Goal: Task Accomplishment & Management: Use online tool/utility

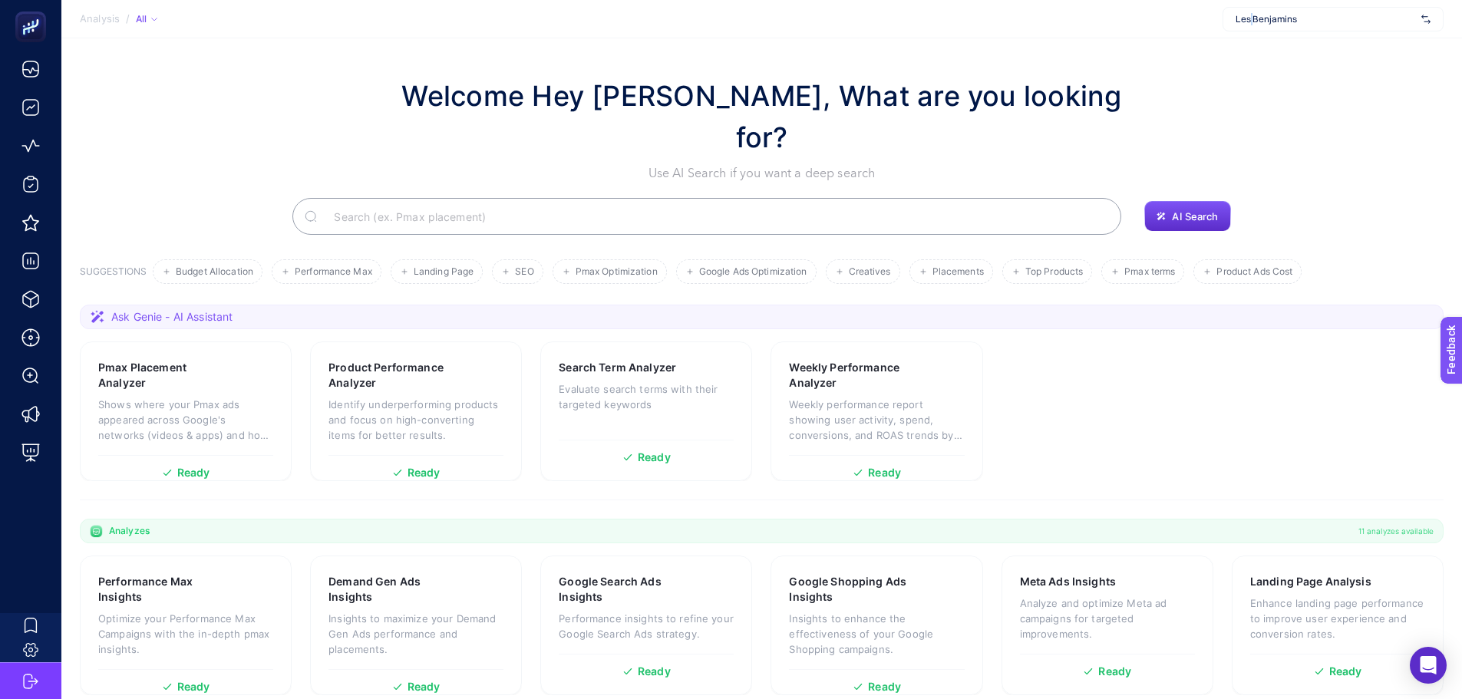
click at [1253, 25] on div "Les Benjamins" at bounding box center [1333, 19] width 221 height 25
type input "suna"
click at [1248, 54] on span "[URL][DOMAIN_NAME]" at bounding box center [1283, 51] width 94 height 12
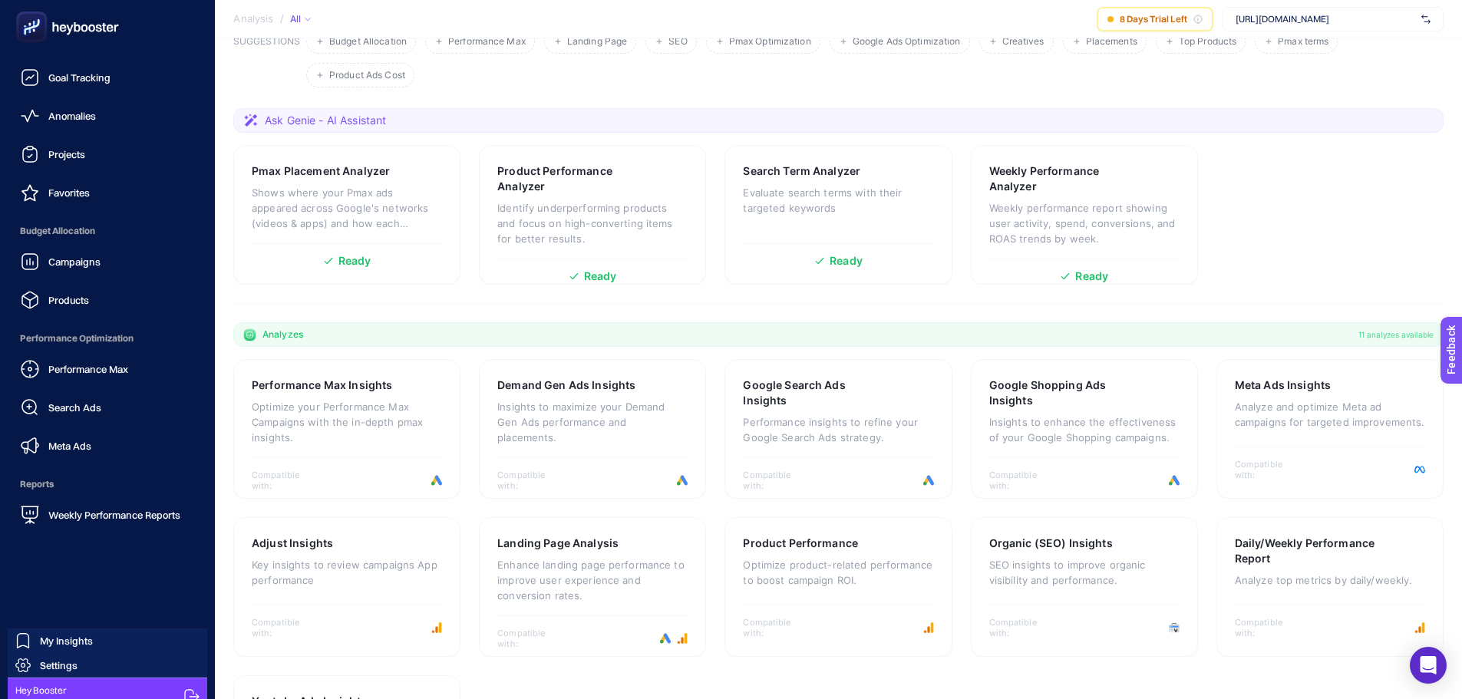
scroll to position [45, 0]
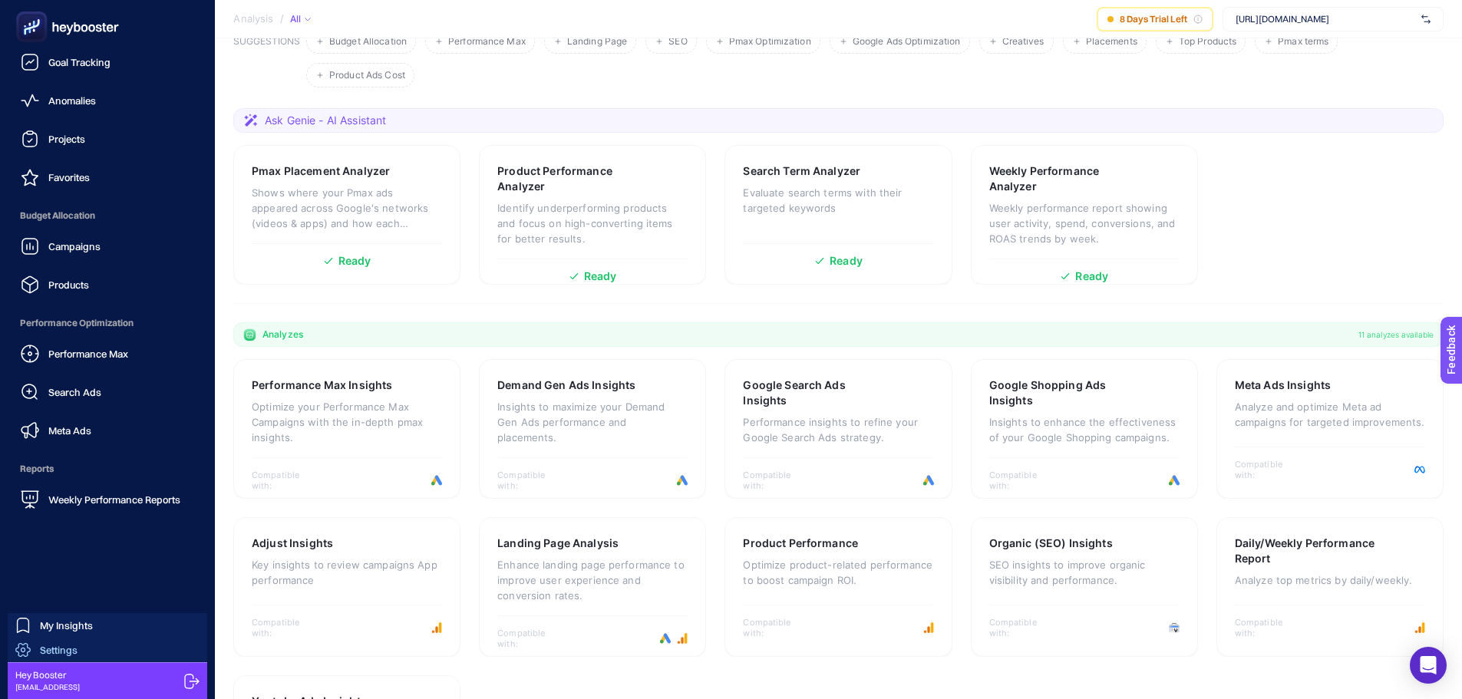
click at [64, 649] on span "Settings" at bounding box center [59, 650] width 38 height 12
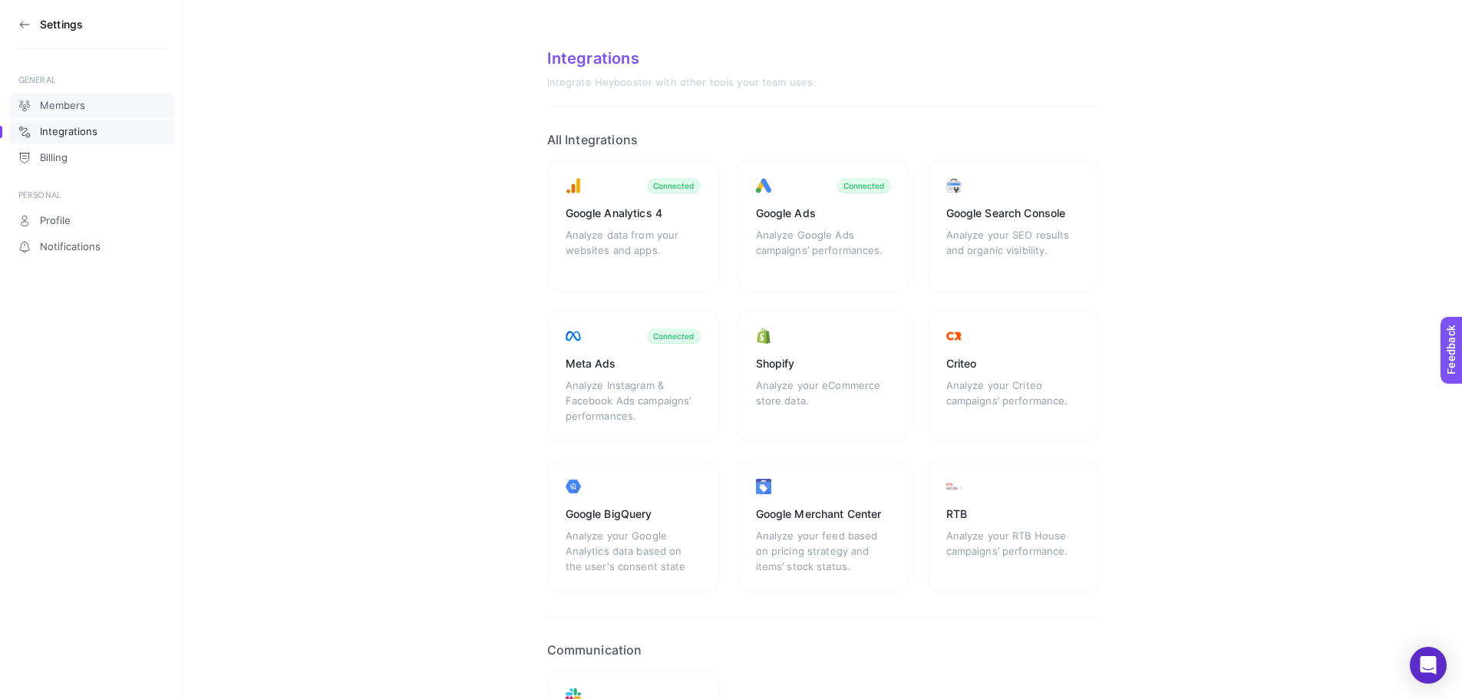
click at [71, 111] on span "Members" at bounding box center [62, 106] width 45 height 12
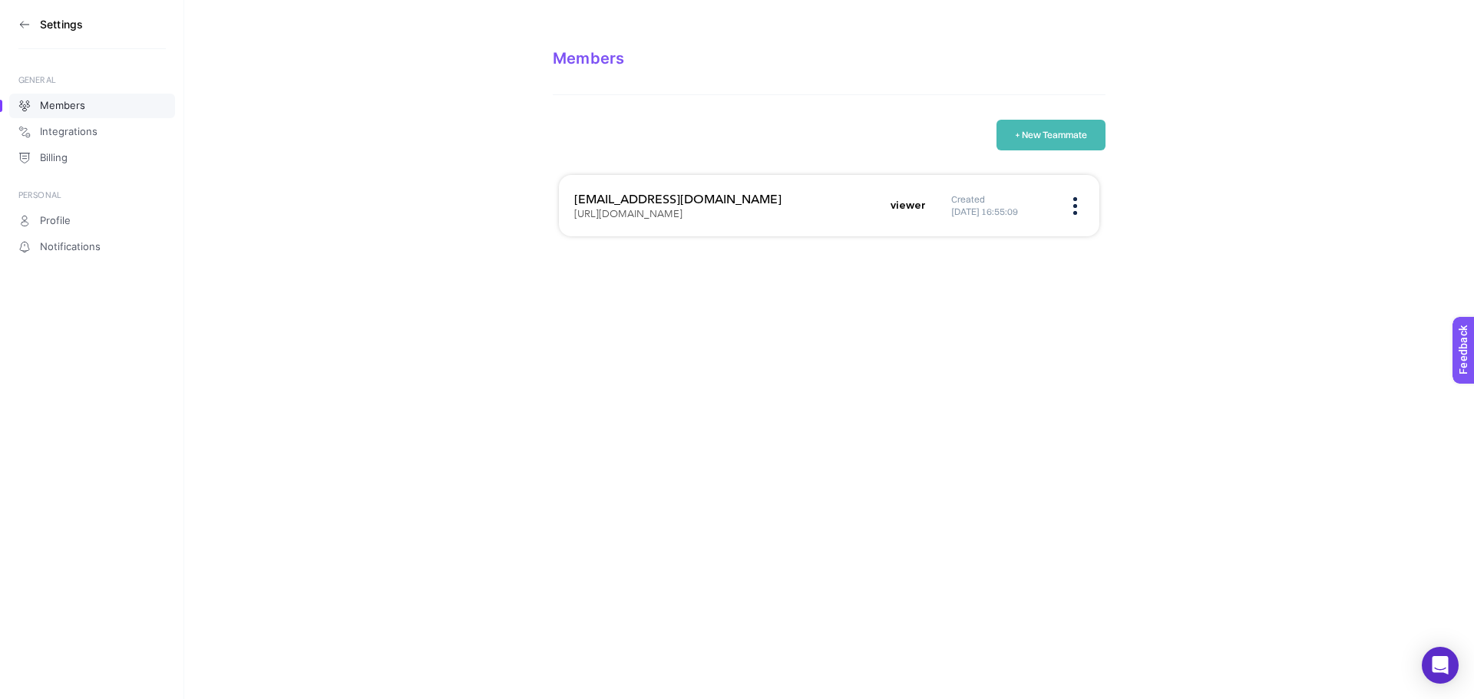
click at [30, 28] on icon at bounding box center [24, 24] width 12 height 12
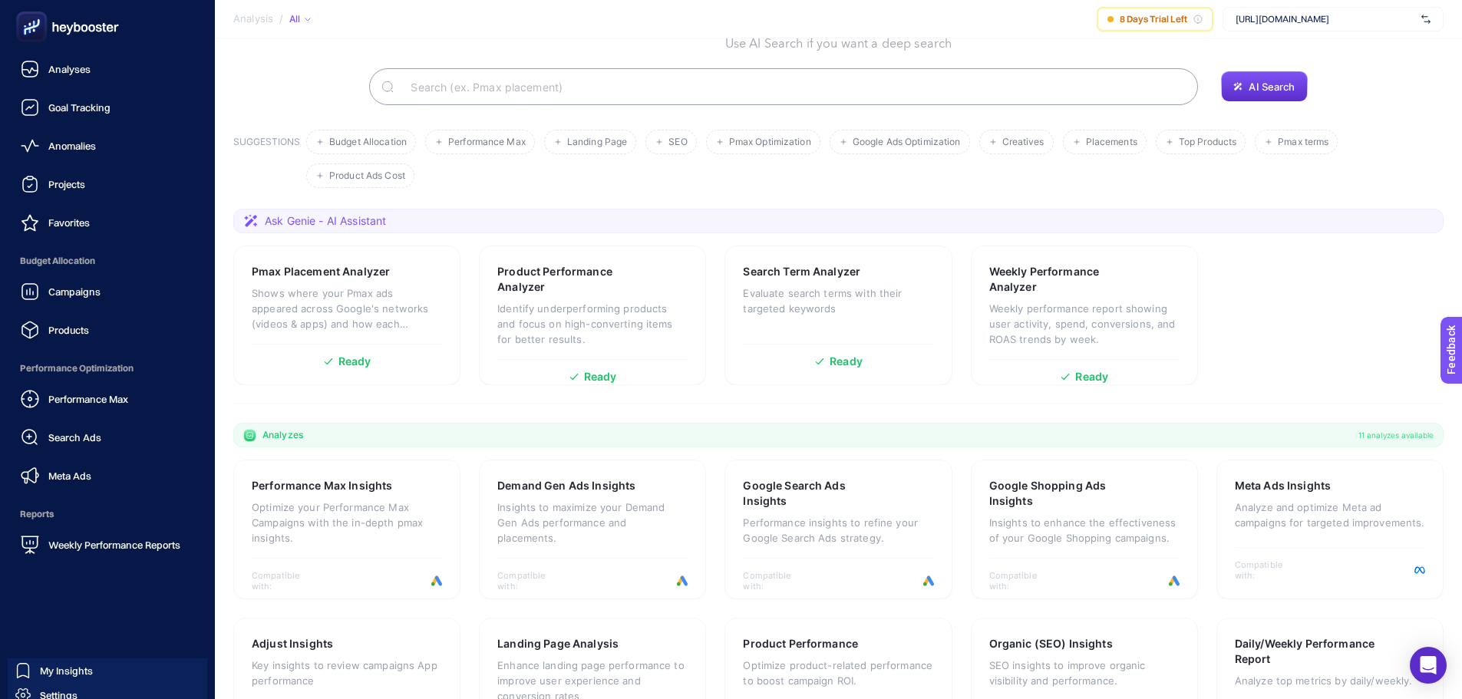
scroll to position [131, 0]
click at [64, 292] on span "Campaigns" at bounding box center [74, 292] width 52 height 12
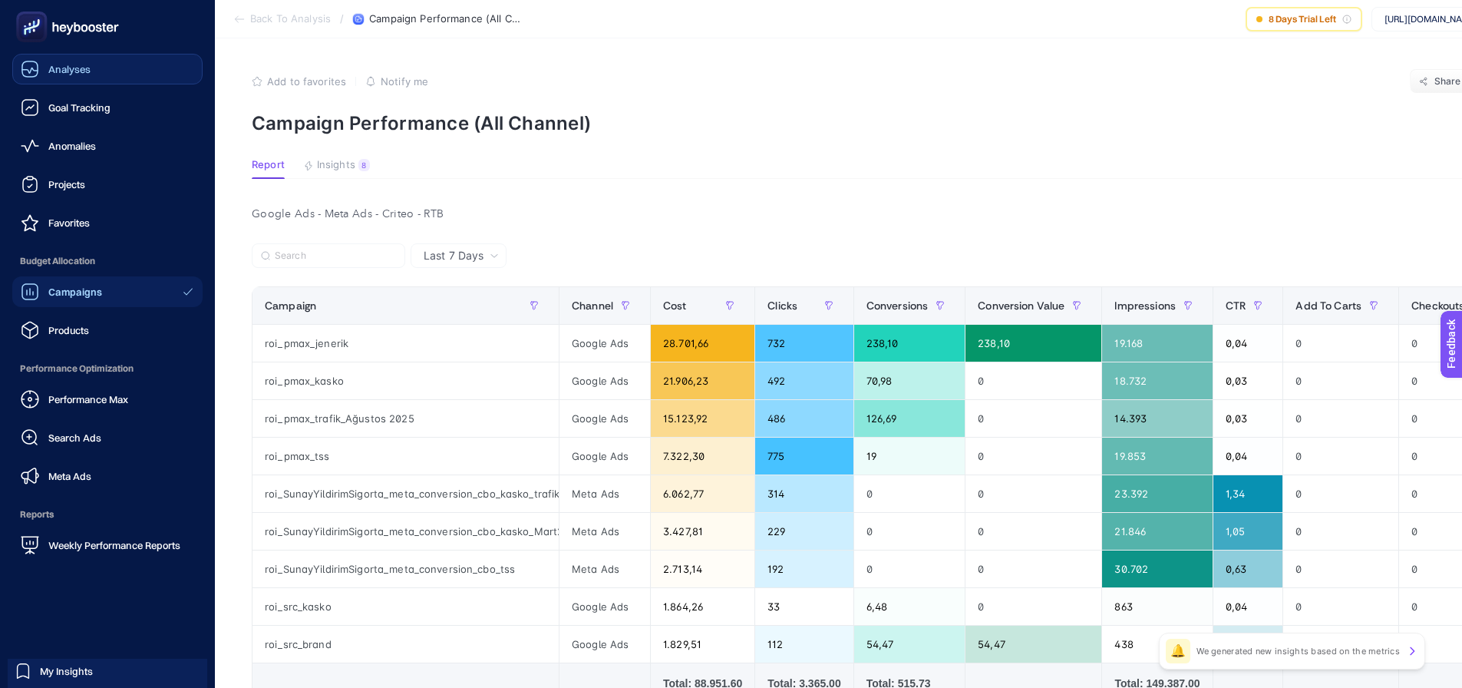
click at [45, 70] on div "Analyses" at bounding box center [56, 69] width 70 height 18
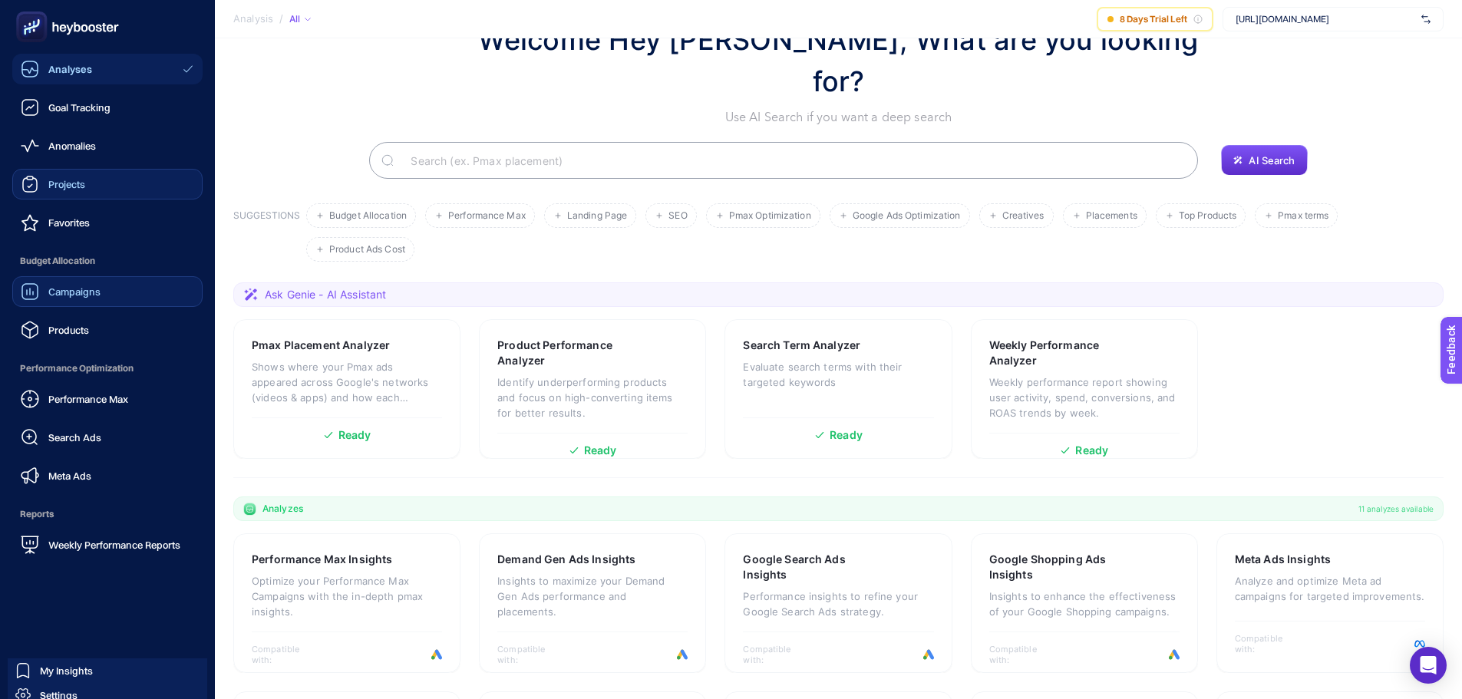
scroll to position [131, 0]
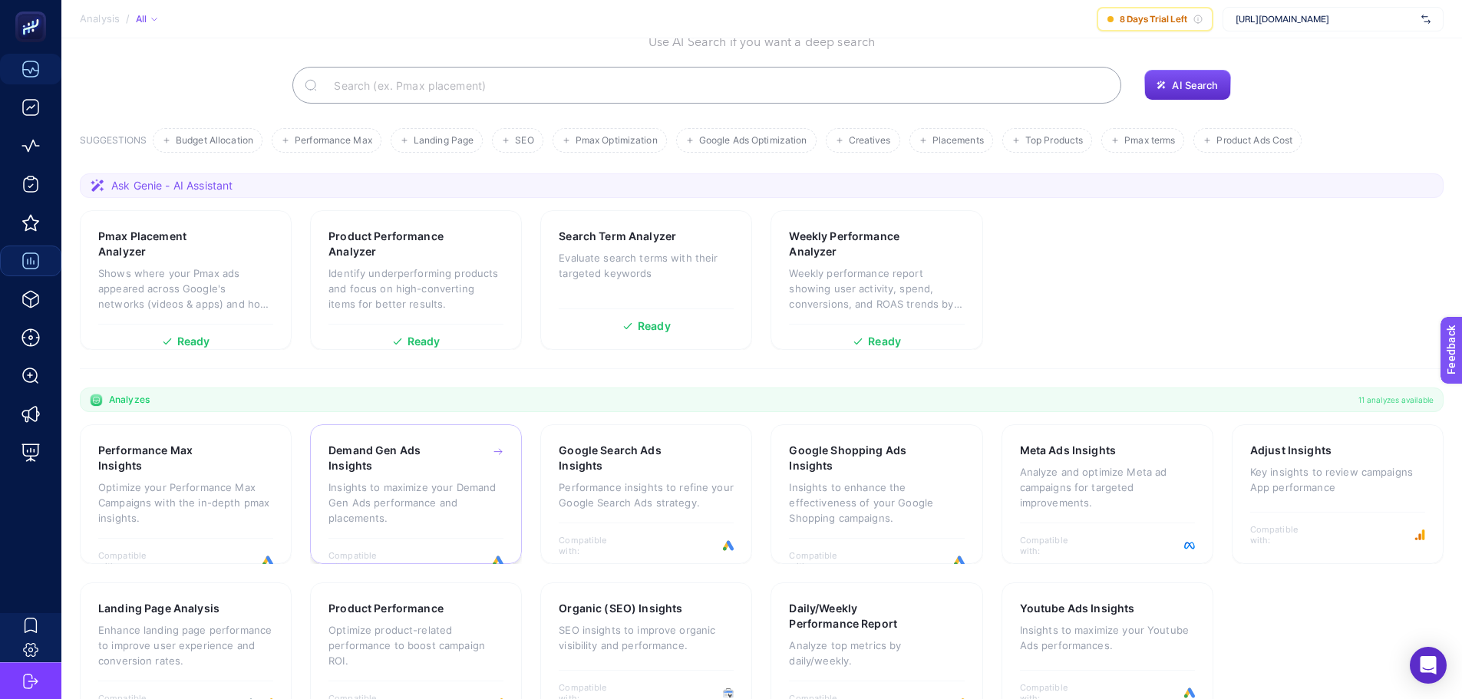
click at [405, 443] on h3 "Demand Gen Ads Insights" at bounding box center [391, 458] width 127 height 31
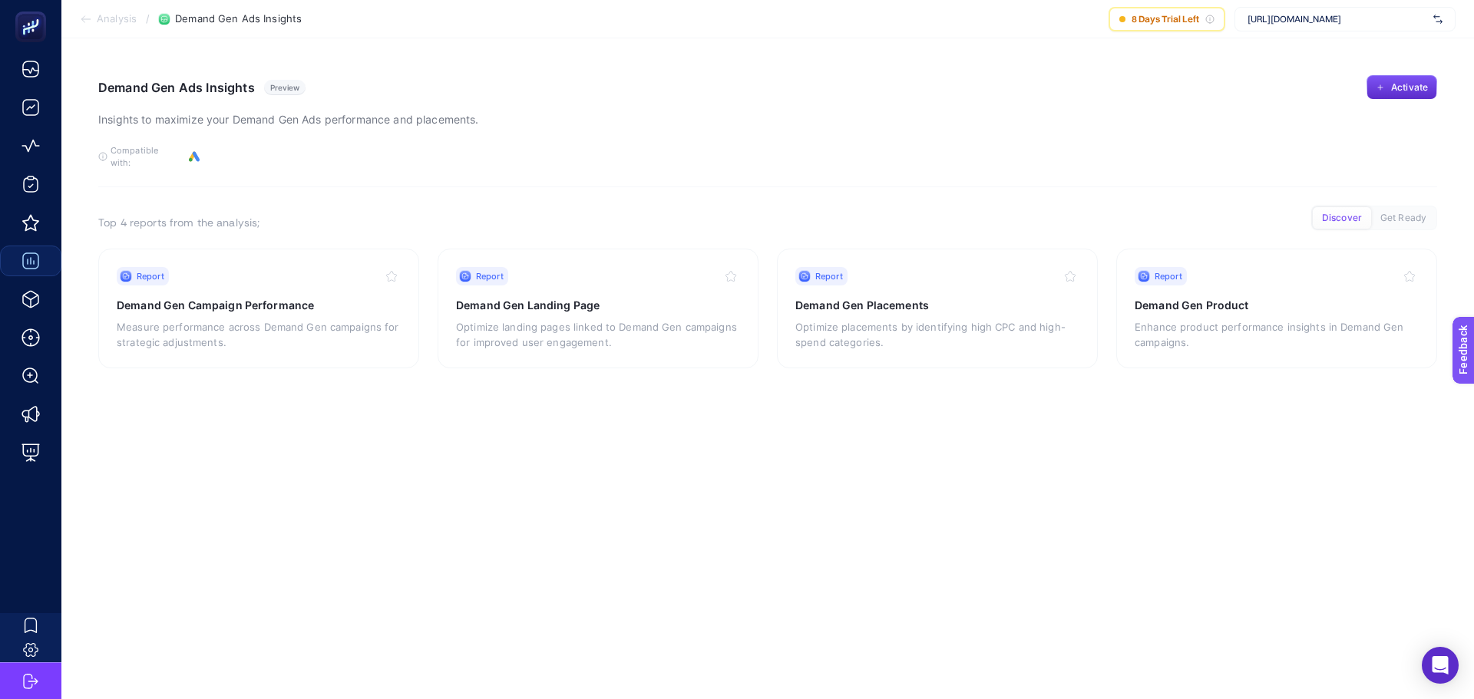
click at [45, 364] on div at bounding box center [30, 375] width 61 height 107
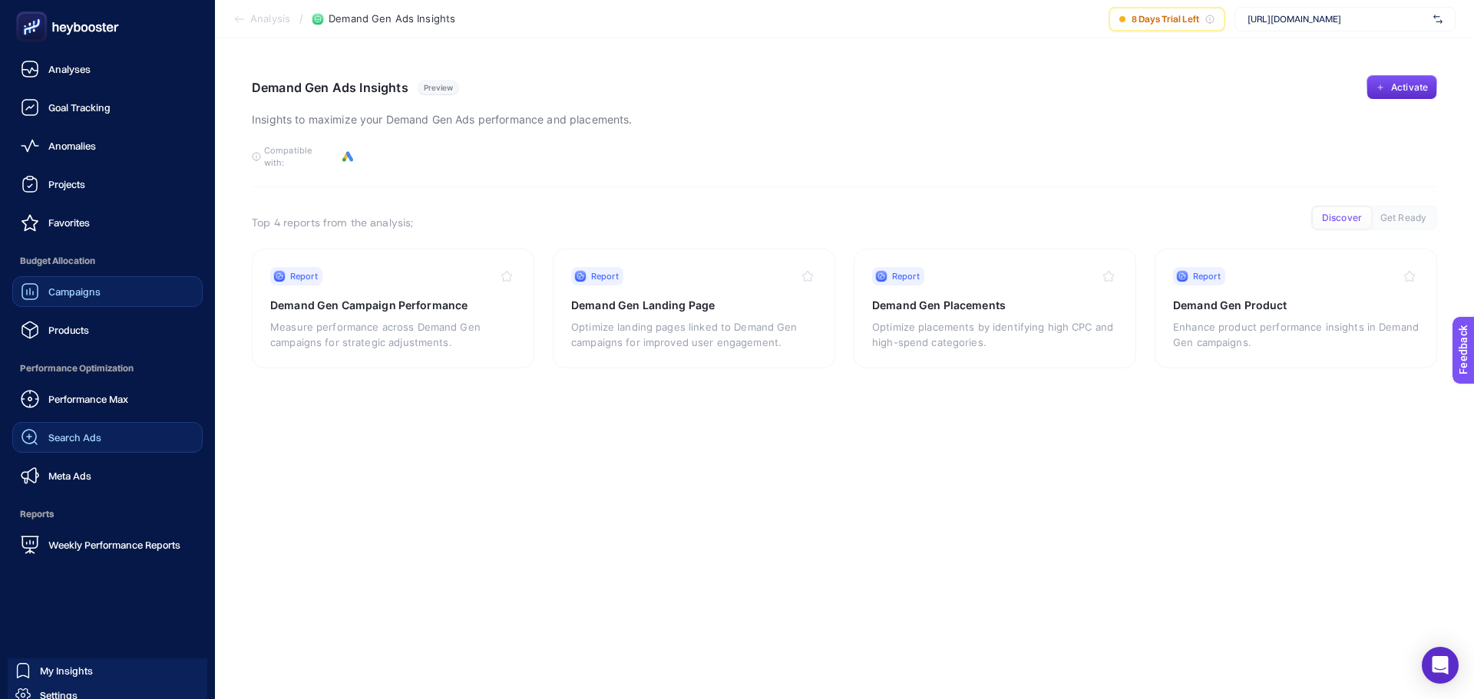
click at [38, 440] on icon at bounding box center [30, 437] width 18 height 18
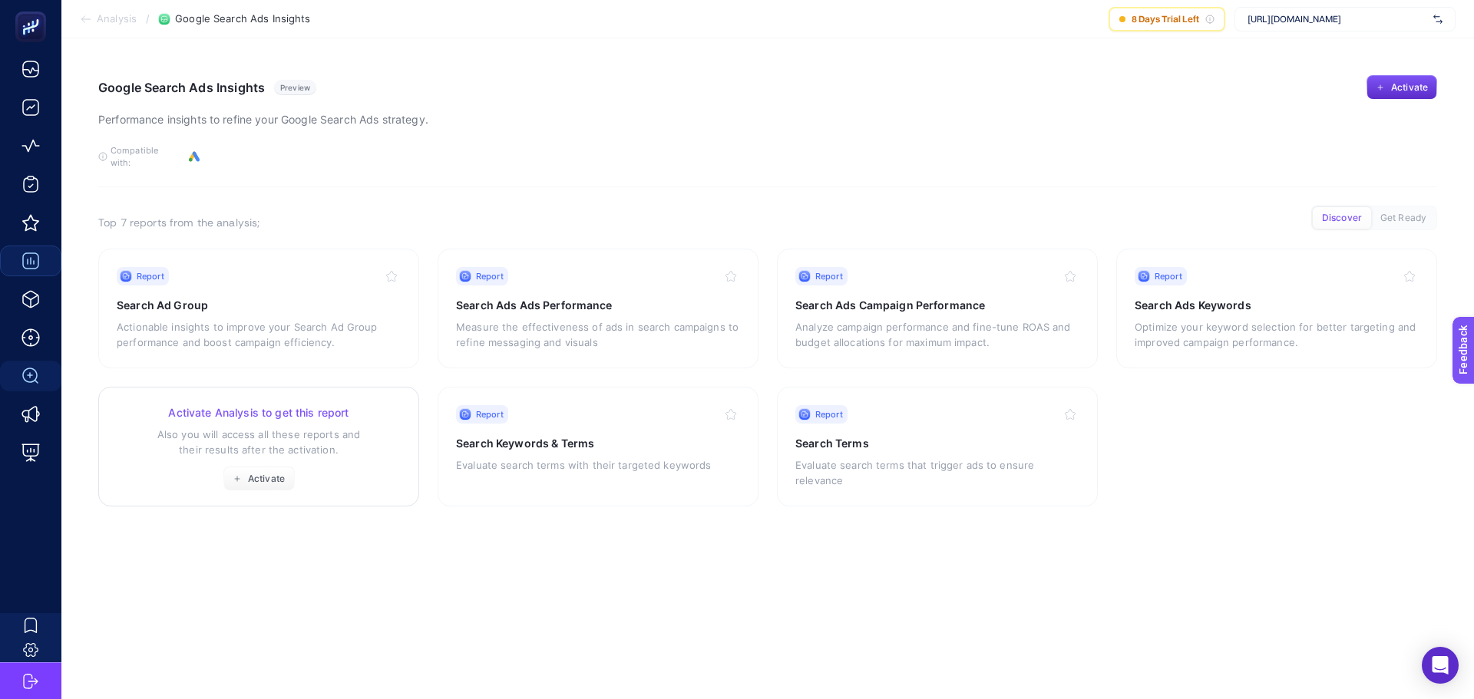
click at [249, 477] on button "Activate" at bounding box center [258, 479] width 71 height 25
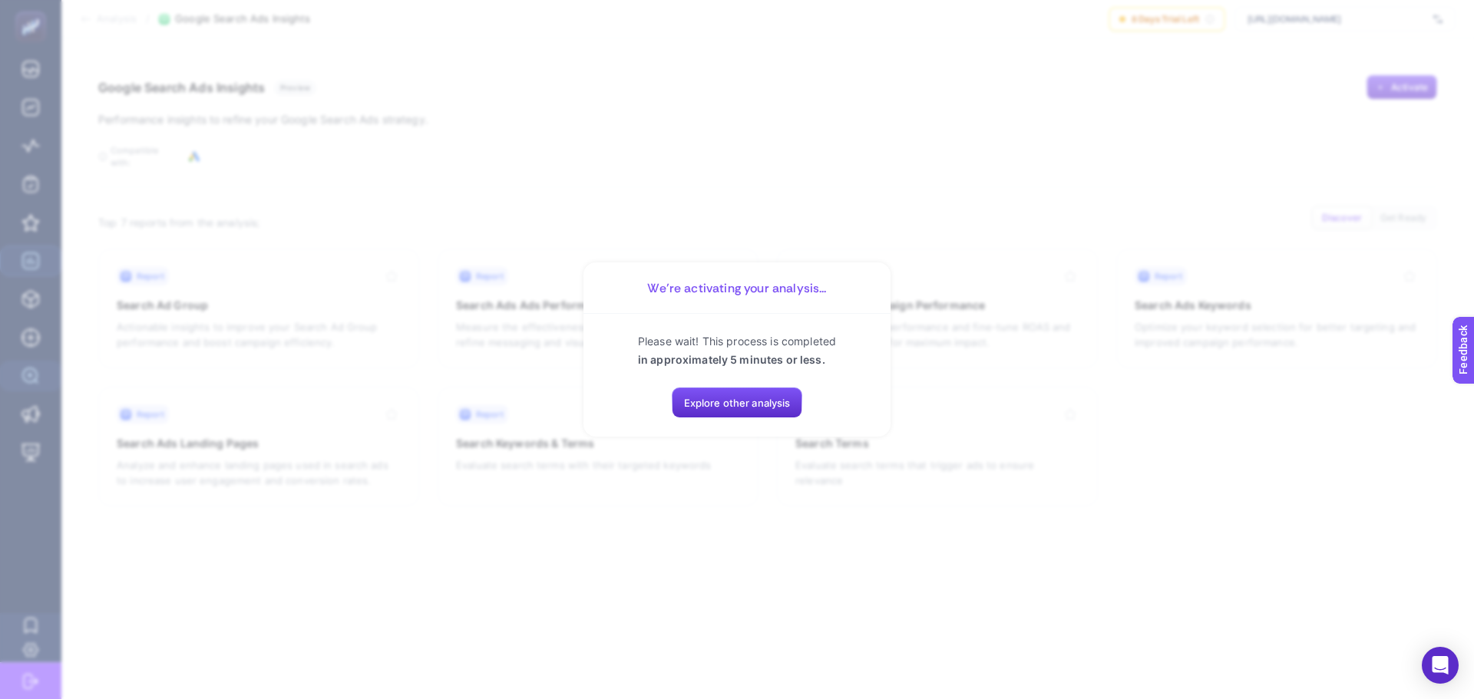
drag, startPoint x: 723, startPoint y: 528, endPoint x: 414, endPoint y: 619, distance: 321.8
click at [424, 644] on section "We’re activating your analysis... Please wait! This process is completed in app…" at bounding box center [737, 349] width 1474 height 699
click at [698, 534] on section "We’re activating your analysis... Please wait! This process is completed in app…" at bounding box center [737, 349] width 1474 height 699
click at [694, 404] on span "Explore other analysis" at bounding box center [737, 403] width 107 height 12
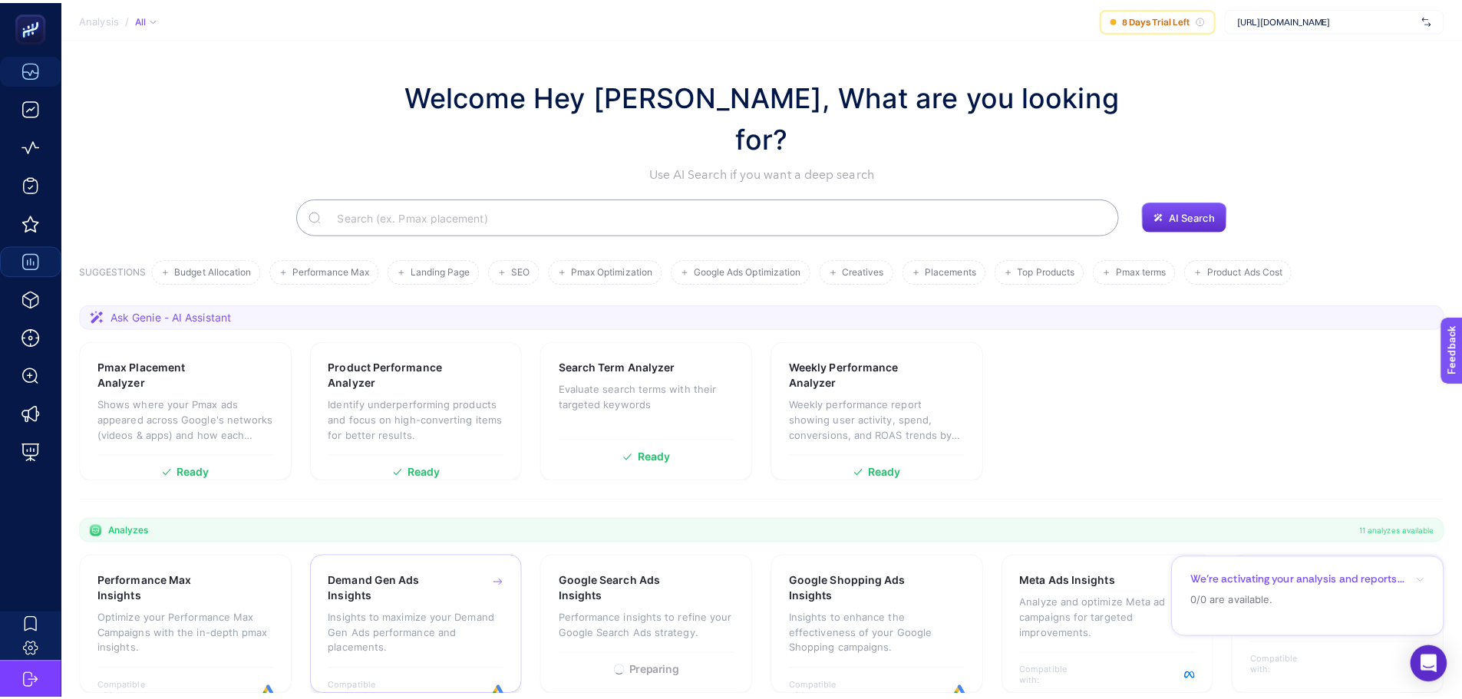
scroll to position [131, 0]
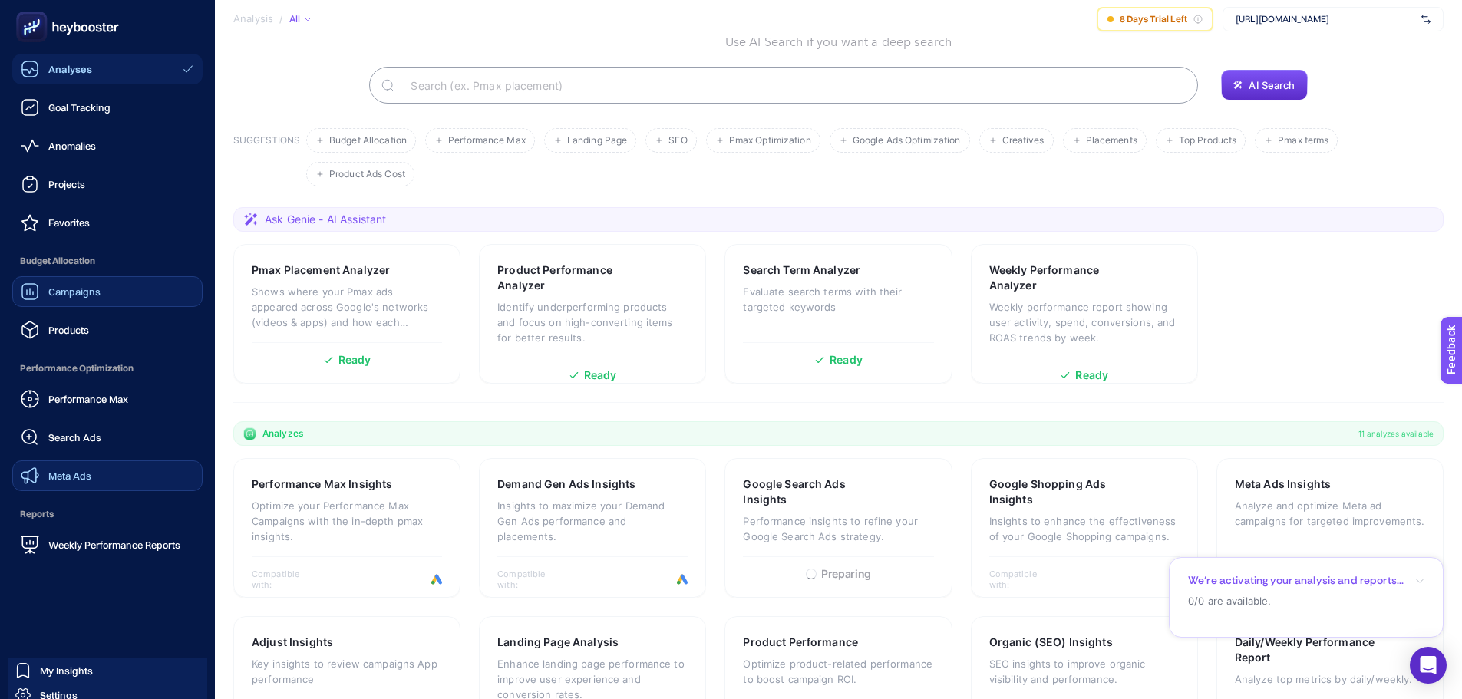
click at [61, 473] on span "Meta Ads" at bounding box center [69, 476] width 43 height 12
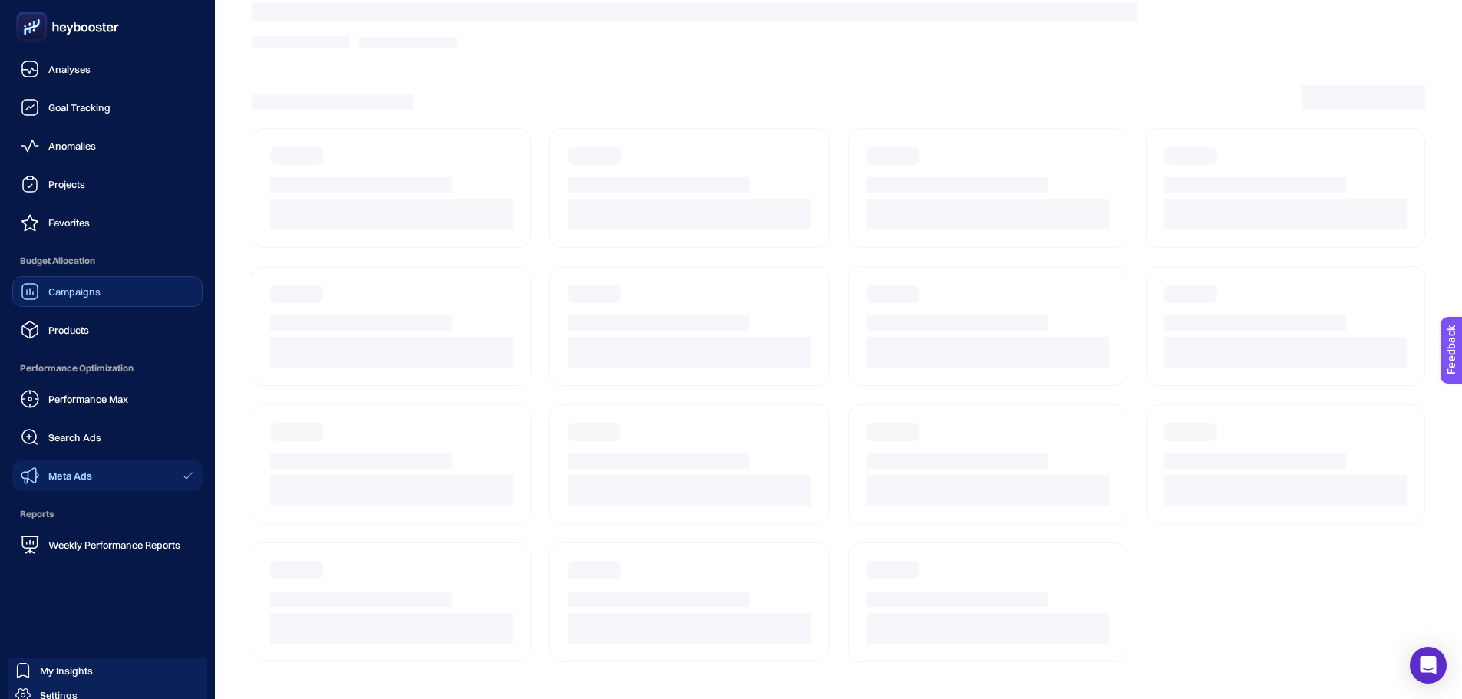
drag, startPoint x: 61, startPoint y: 473, endPoint x: 223, endPoint y: 443, distance: 165.4
click at [223, 445] on article at bounding box center [838, 314] width 1247 height 769
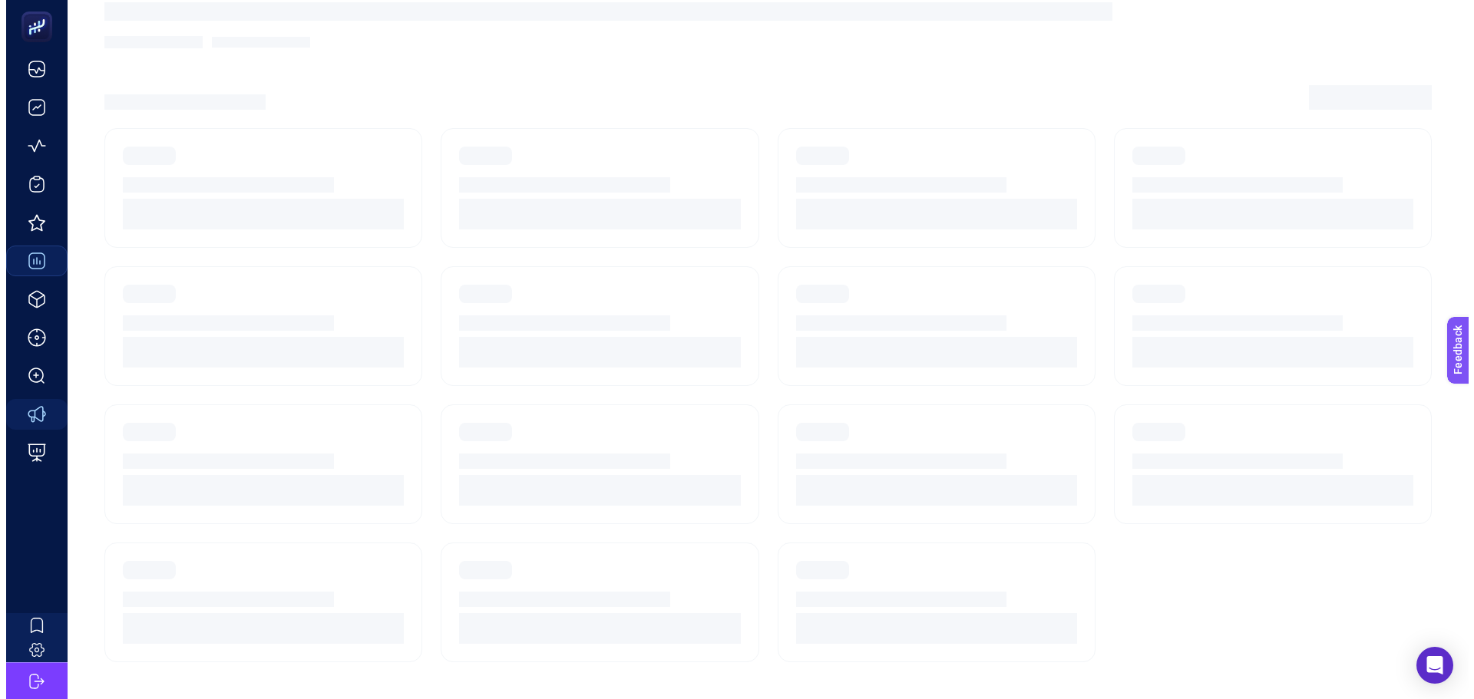
scroll to position [0, 0]
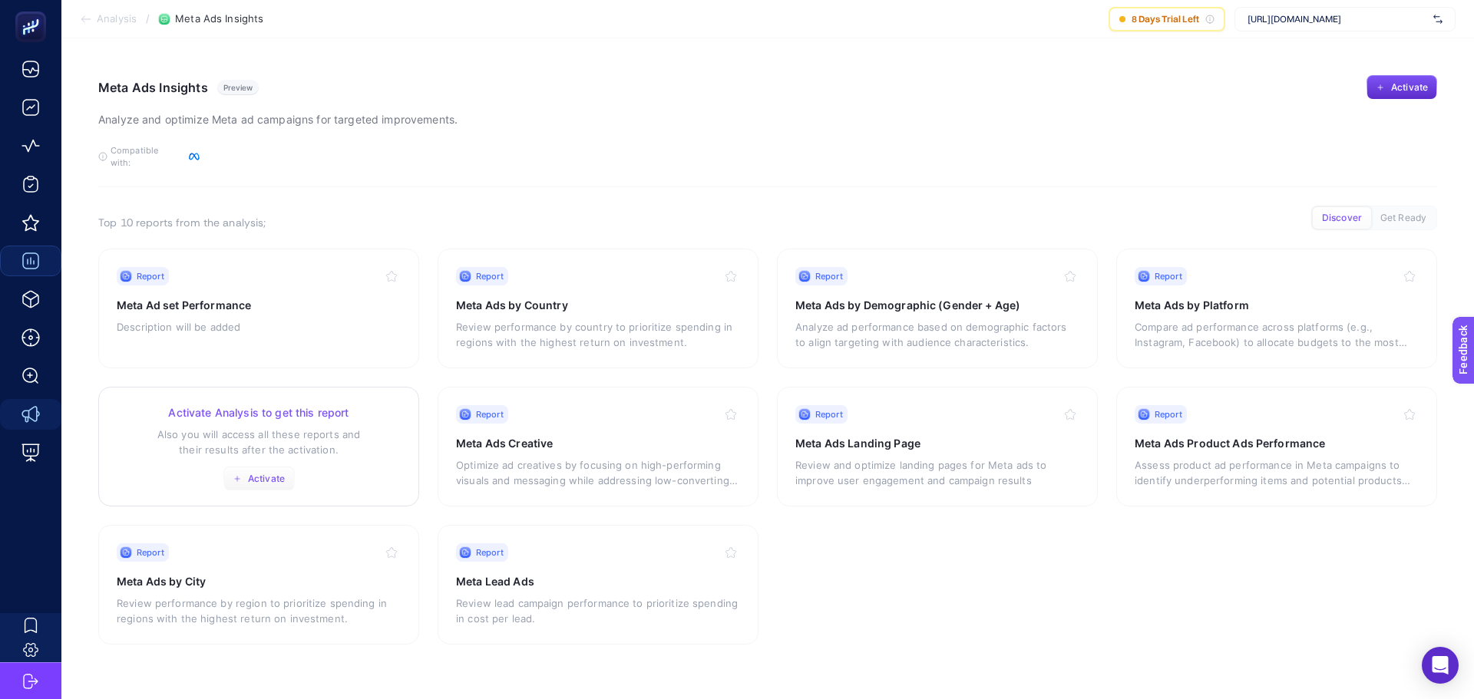
click at [279, 467] on button "Activate" at bounding box center [258, 479] width 71 height 25
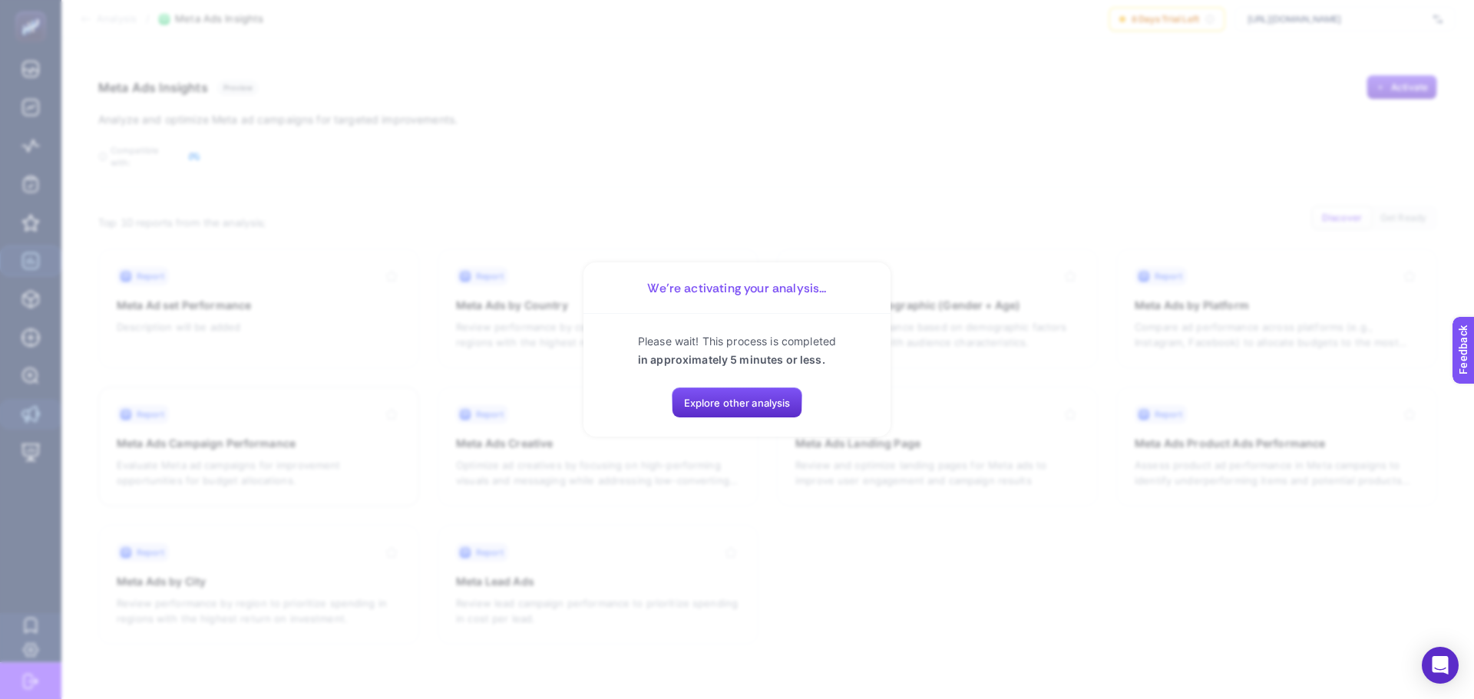
drag, startPoint x: 775, startPoint y: 398, endPoint x: 754, endPoint y: 501, distance: 105.7
click at [757, 503] on section "We’re activating your analysis... Please wait! This process is completed in app…" at bounding box center [737, 349] width 1474 height 699
click at [678, 496] on section "We’re activating your analysis... Please wait! This process is completed in app…" at bounding box center [737, 349] width 1474 height 699
click at [329, 399] on section "We’re activating your analysis... Please wait! This process is completed in app…" at bounding box center [737, 349] width 1474 height 699
click at [716, 400] on span "Explore other analysis" at bounding box center [737, 403] width 107 height 12
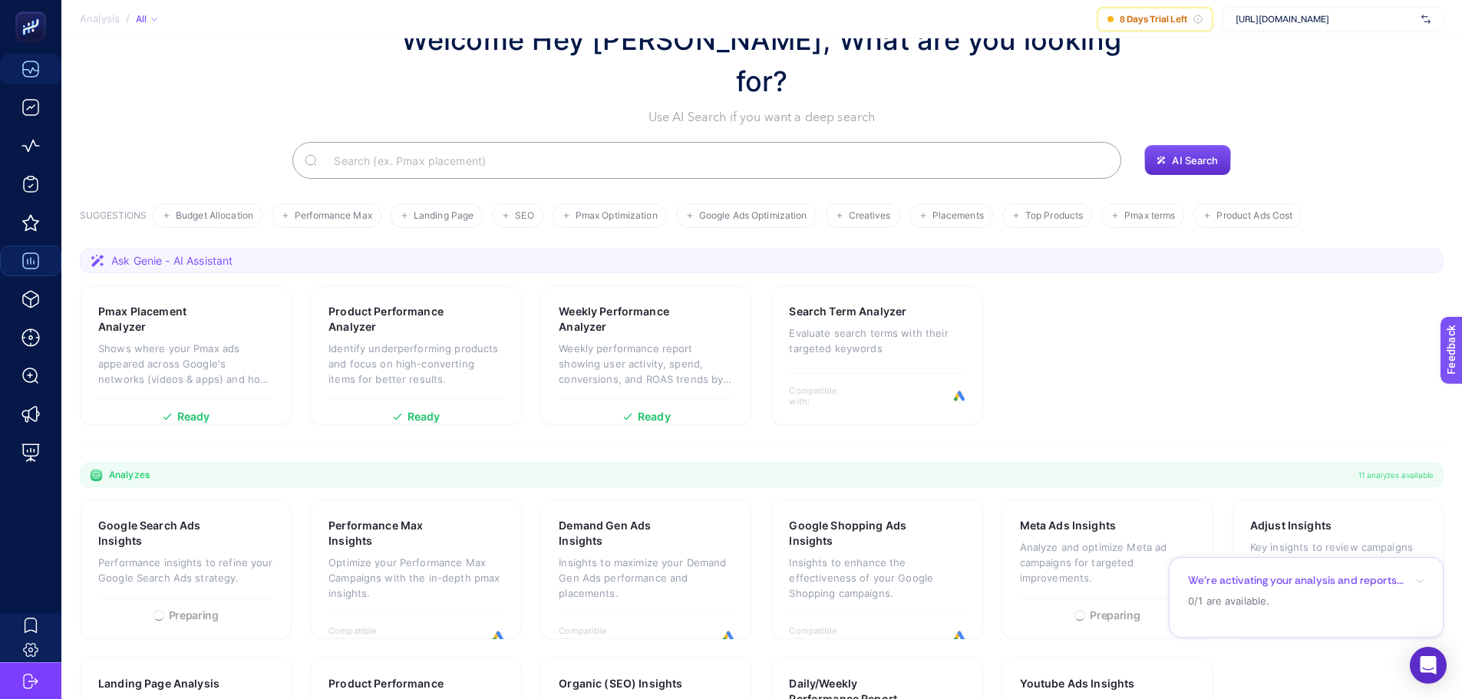
scroll to position [131, 0]
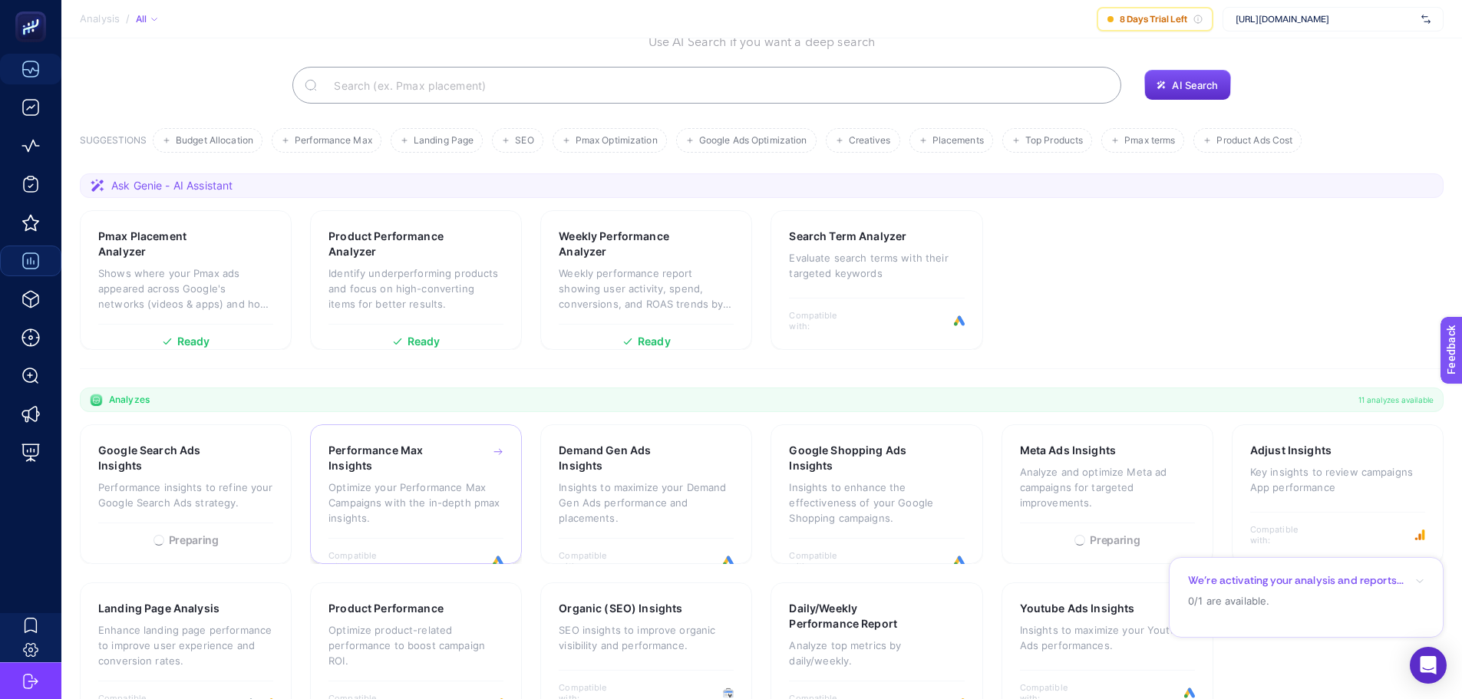
click at [361, 443] on div "Performance Max Insights Optimize your Performance Max Campaigns with the in-de…" at bounding box center [415, 490] width 175 height 95
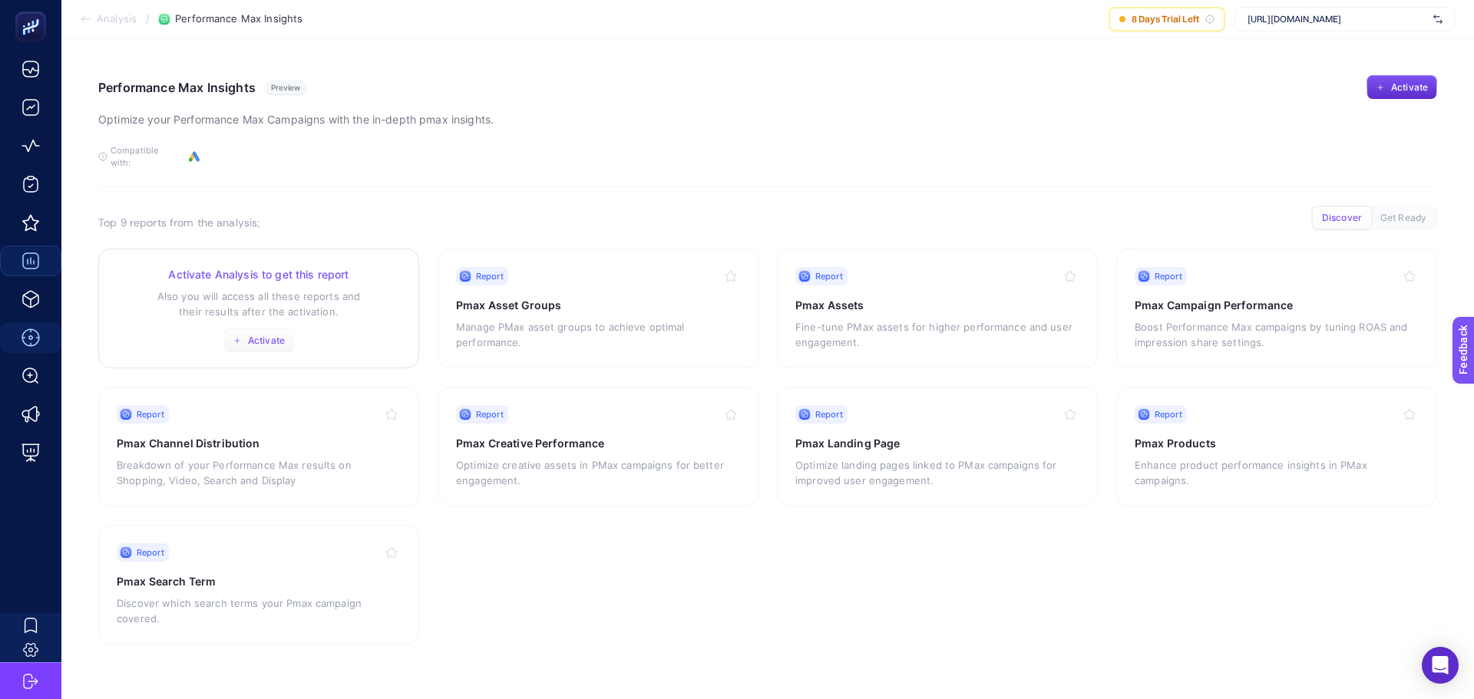
click at [282, 335] on span "Activate" at bounding box center [266, 341] width 37 height 12
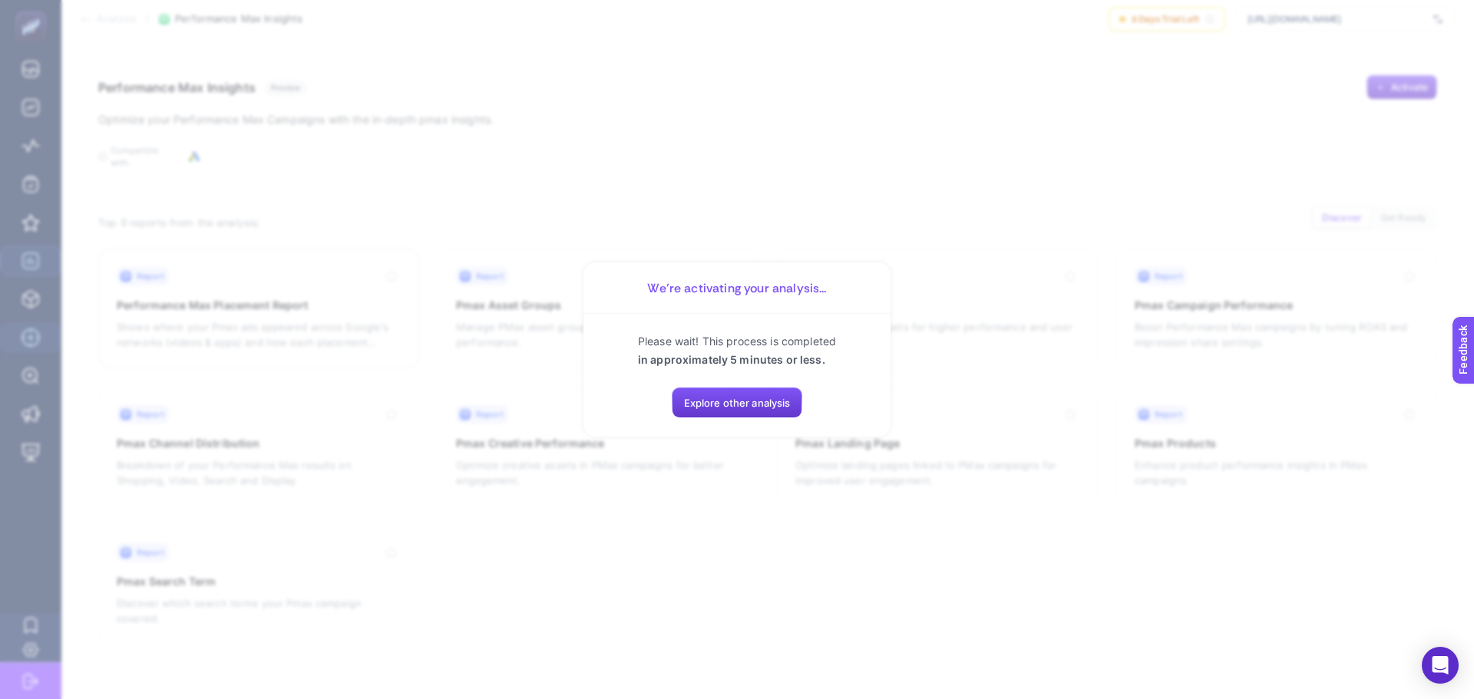
click at [740, 391] on button "Explore other analysis" at bounding box center [737, 403] width 131 height 31
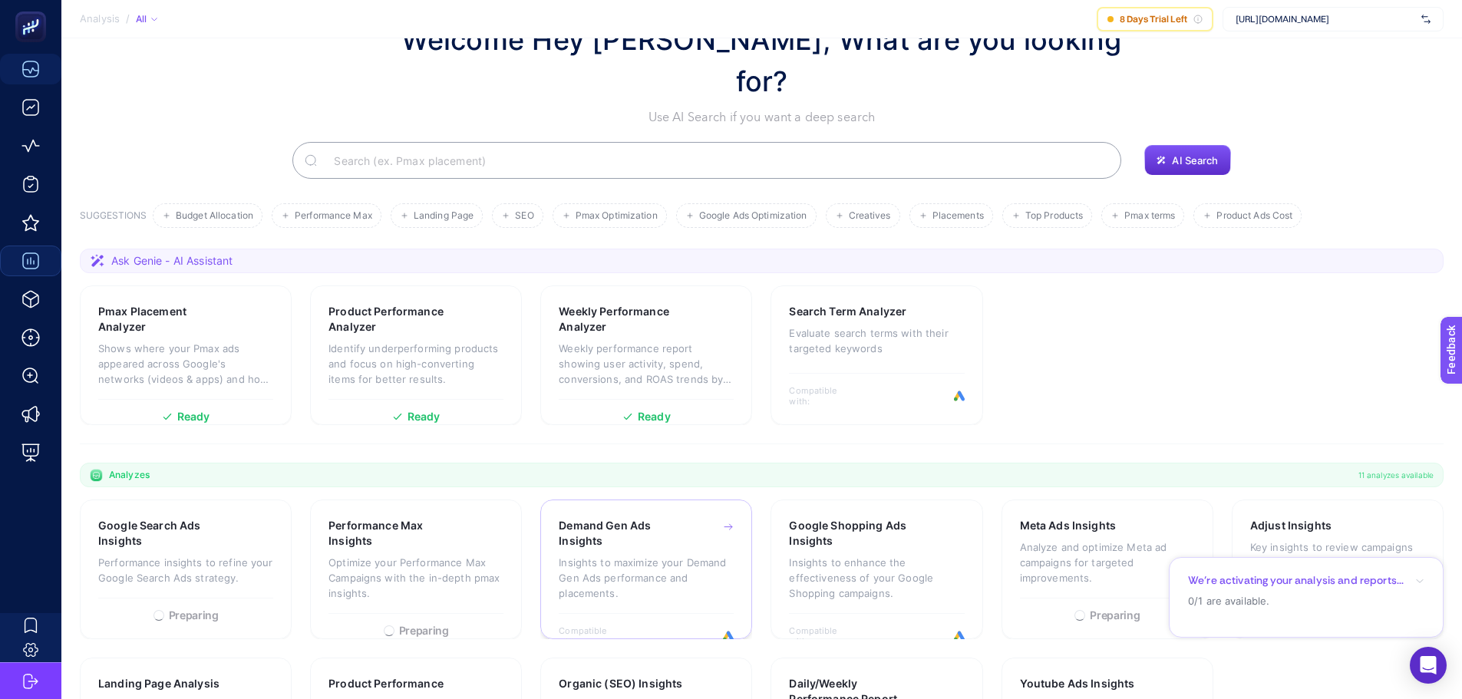
scroll to position [131, 0]
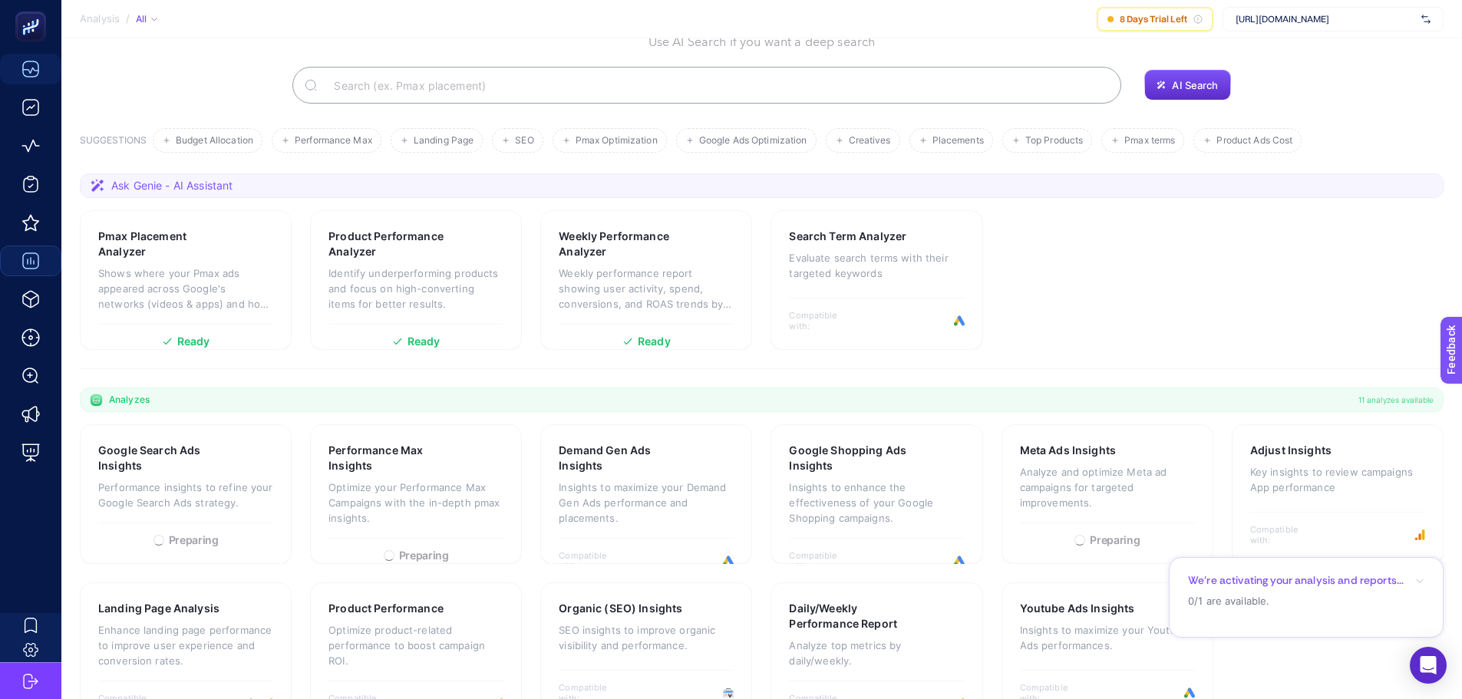
click at [1220, 602] on p "0/1 are available." at bounding box center [1306, 601] width 236 height 15
drag, startPoint x: 1258, startPoint y: 558, endPoint x: 1319, endPoint y: 315, distance: 250.0
click at [1319, 315] on section "Ask Genie - AI Assistant Pmax Placement Analyzer Shows where your Pmax ads appe…" at bounding box center [762, 271] width 1364 height 196
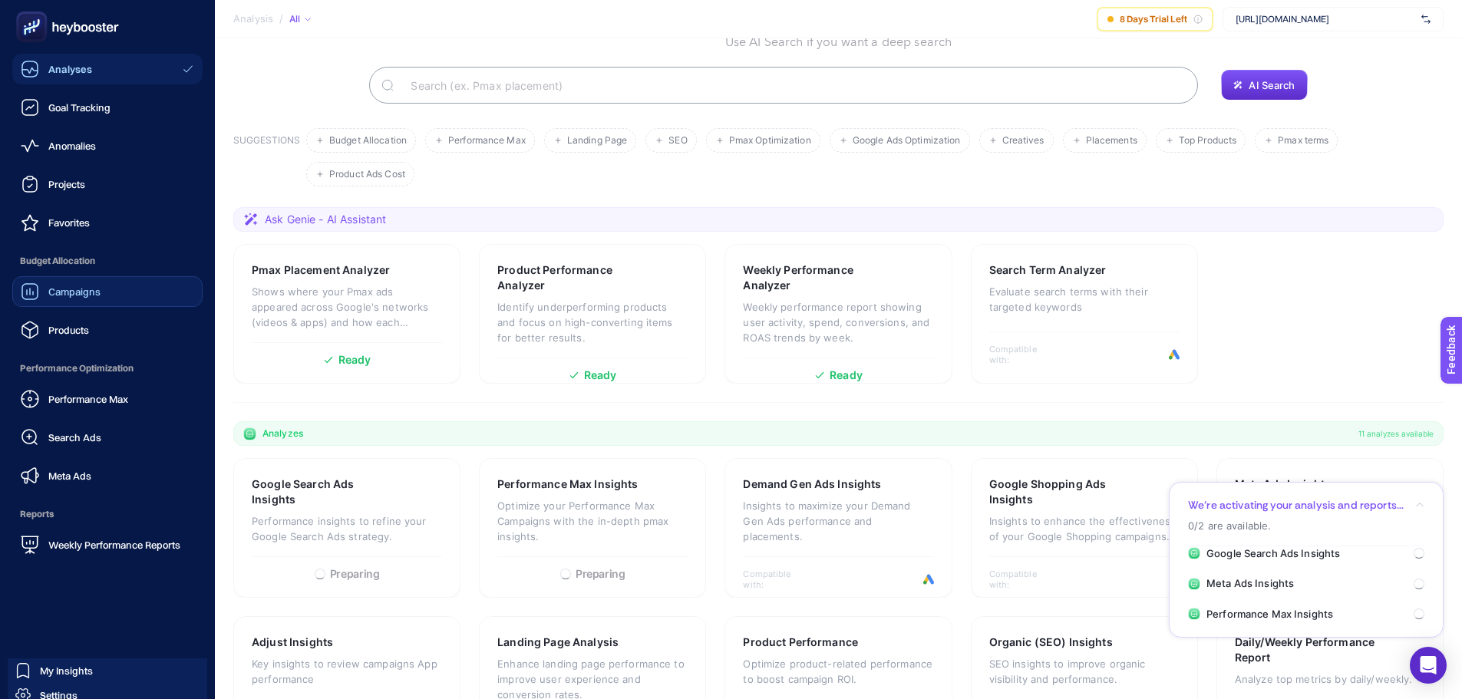
click at [51, 292] on span "Campaigns" at bounding box center [74, 292] width 52 height 12
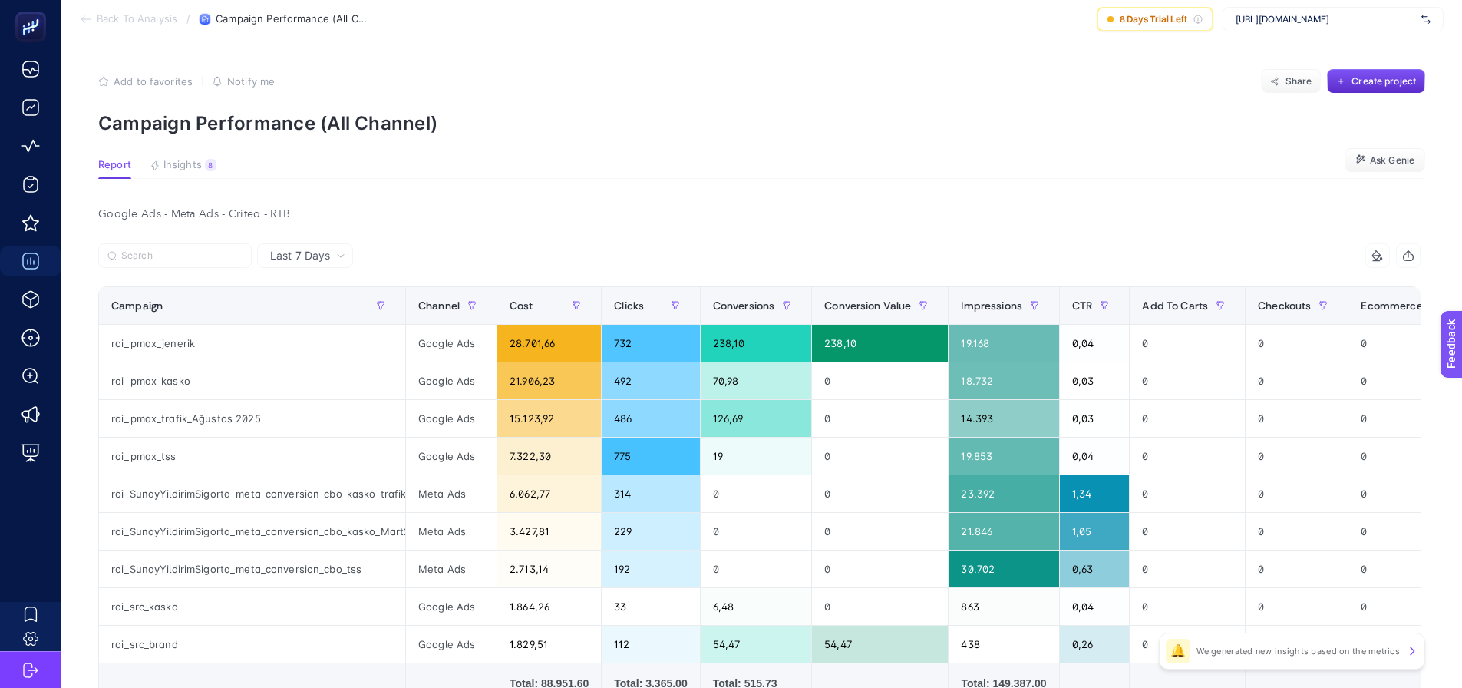
click at [385, 186] on article "Add to favorites false Notify me Share Create project Campaign Performance (All…" at bounding box center [761, 451] width 1401 height 826
click at [468, 201] on article "Add to favorites false Notify me Share Create project Campaign Performance (All…" at bounding box center [761, 451] width 1401 height 826
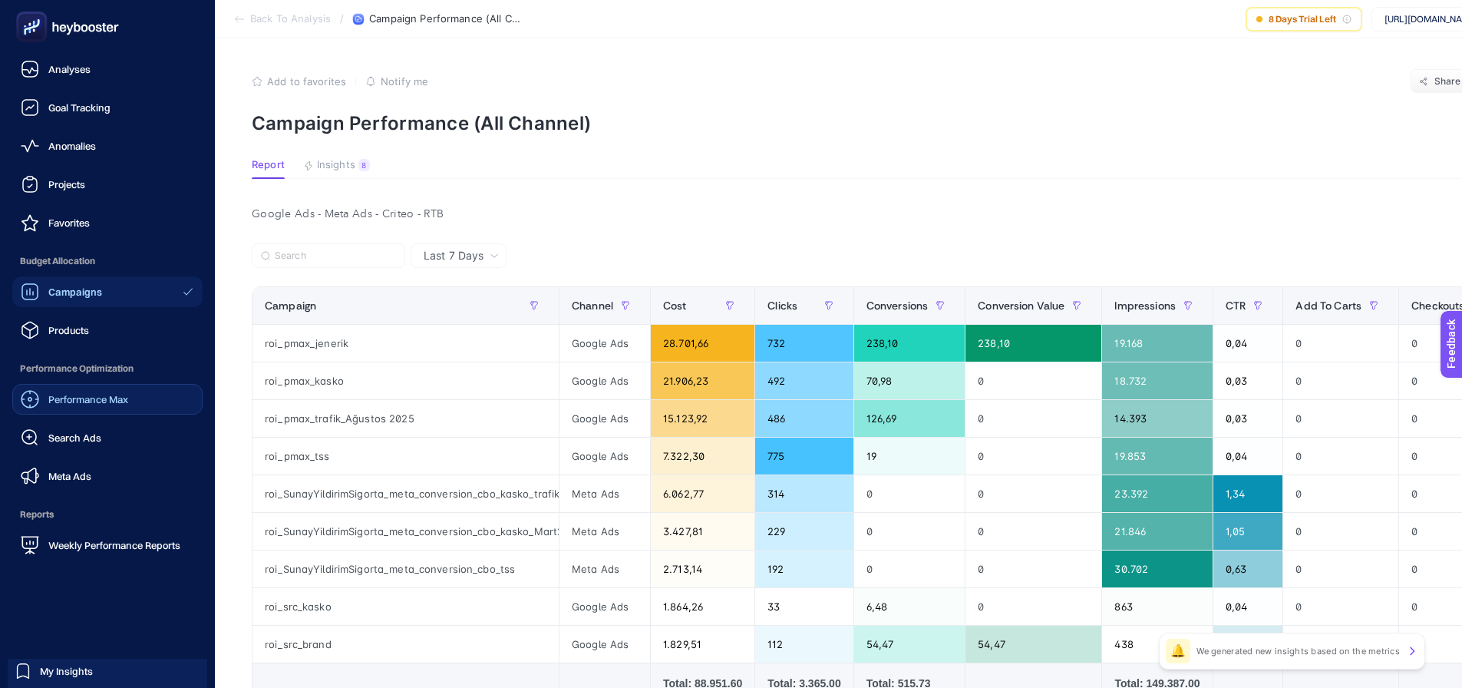
click at [53, 399] on span "Performance Max" at bounding box center [88, 399] width 80 height 12
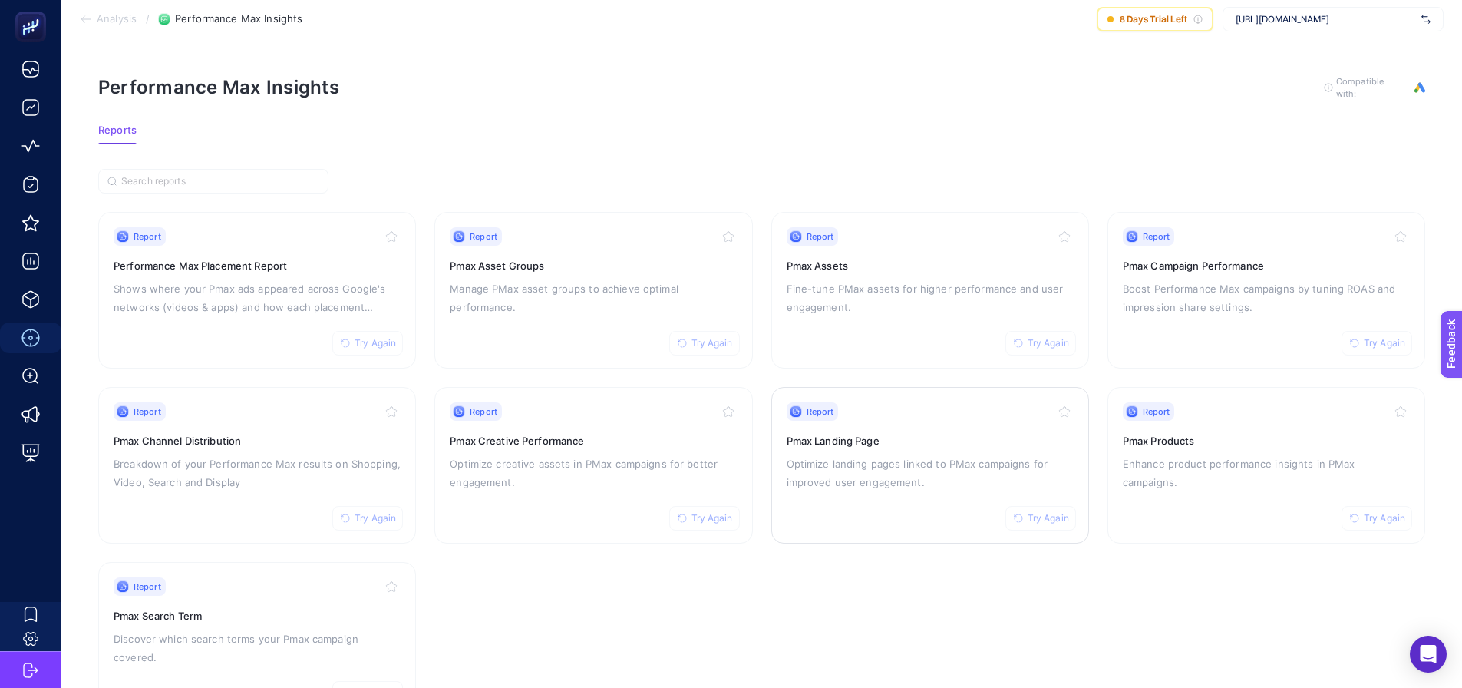
click at [1033, 512] on span "Try Again" at bounding box center [1048, 518] width 41 height 12
click at [835, 285] on p "Fine-tune PMax assets for higher performance and user engagement." at bounding box center [930, 297] width 287 height 37
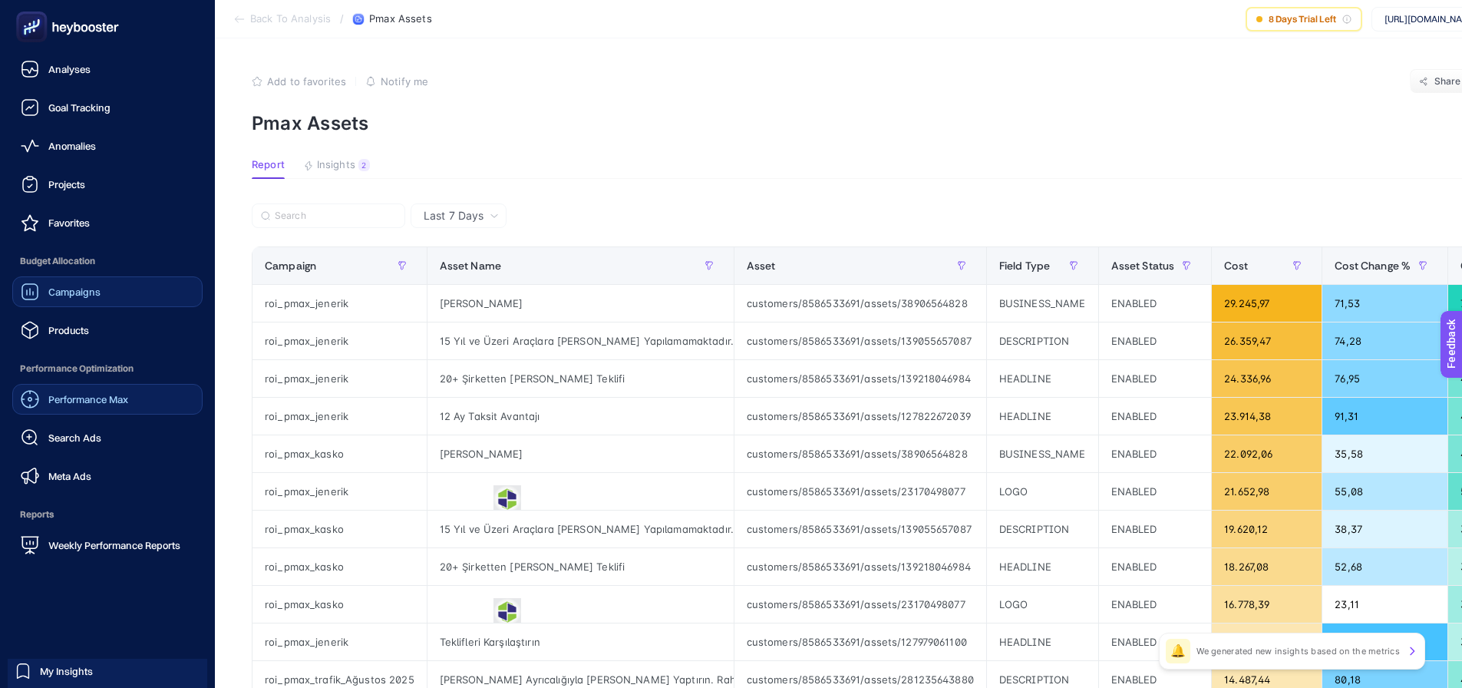
click at [27, 283] on icon at bounding box center [30, 291] width 18 height 18
